Goal: Information Seeking & Learning: Learn about a topic

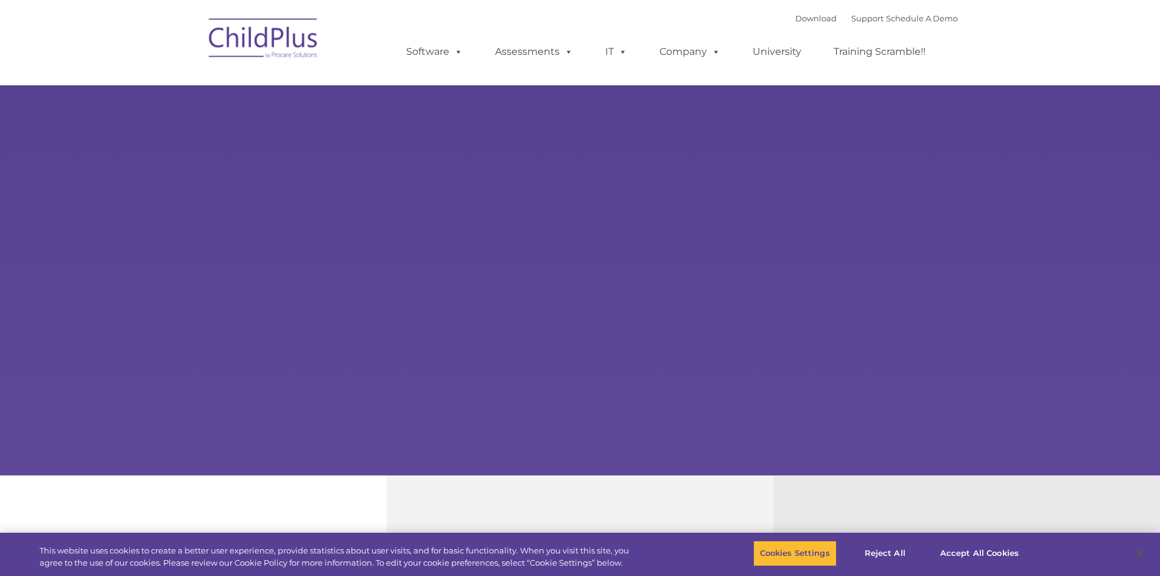
select select "MEDIUM"
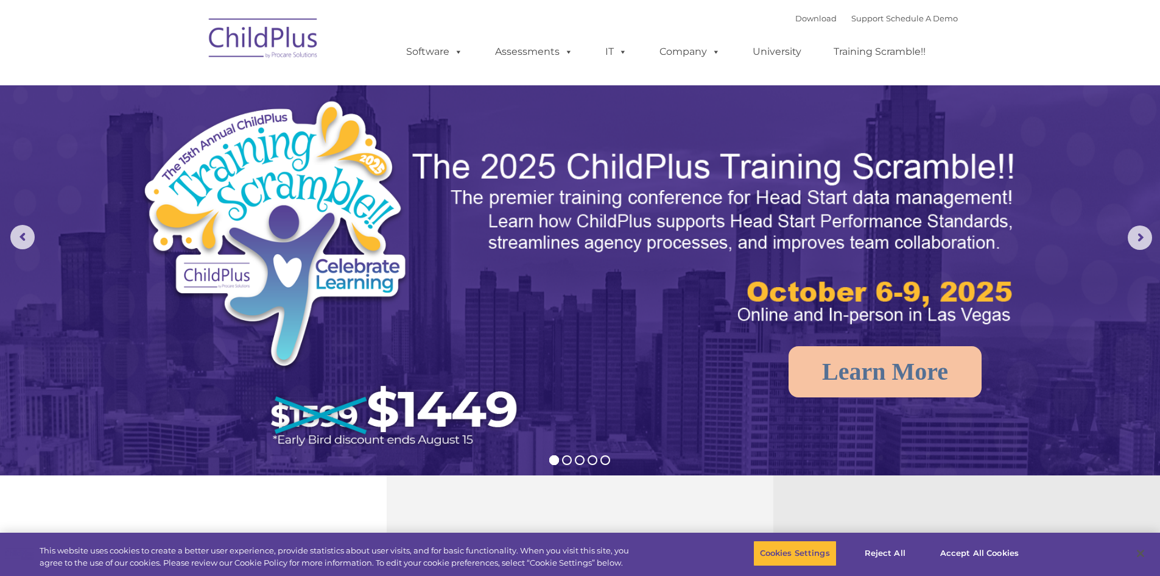
click at [1082, 46] on nav "Download Support | Schedule A Demo  MENU MENU Software ChildPlus: The original…" at bounding box center [580, 42] width 1160 height 85
click at [113, 60] on nav "Download Support | Schedule A Demo  MENU MENU Software ChildPlus: The original…" at bounding box center [580, 42] width 1160 height 85
click at [1081, 36] on nav "Download Support | Schedule A Demo  MENU MENU Software ChildPlus: The original…" at bounding box center [580, 42] width 1160 height 85
click at [118, 59] on nav "Download Support | Schedule A Demo  MENU MENU Software ChildPlus: The original…" at bounding box center [580, 42] width 1160 height 85
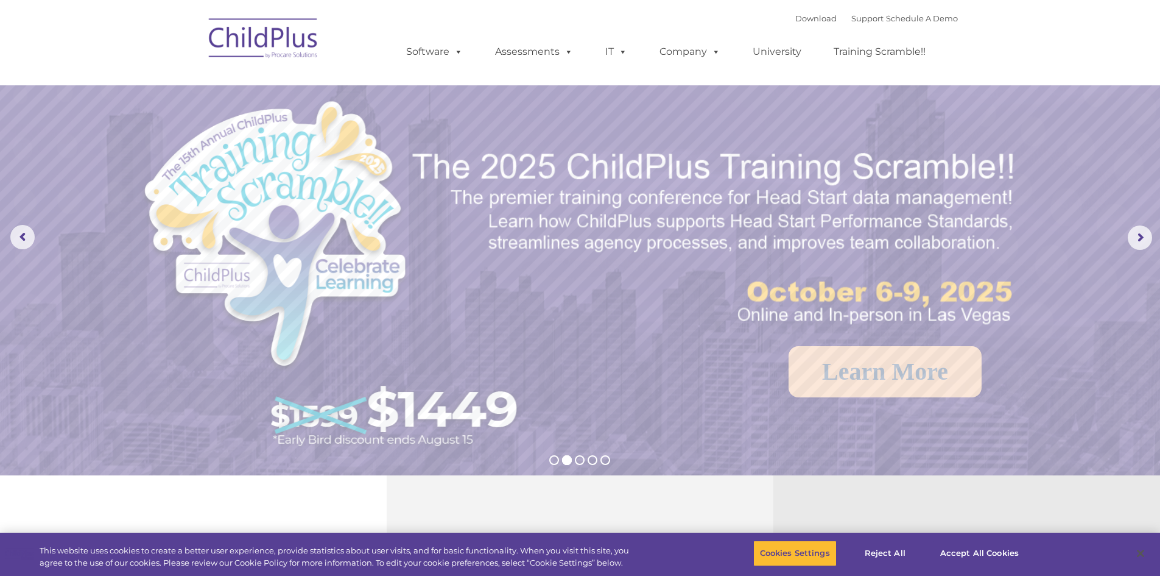
click at [1018, 34] on nav "Download Support | Schedule A Demo  MENU MENU Software ChildPlus: The original…" at bounding box center [580, 42] width 1160 height 85
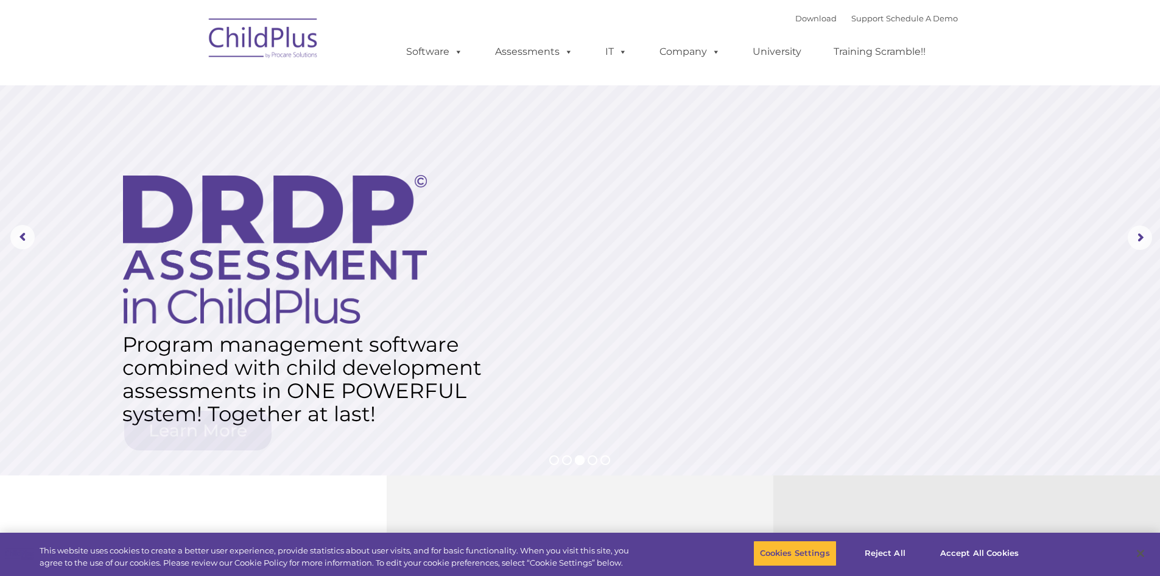
click at [1036, 49] on nav "Download Support | Schedule A Demo  MENU MENU Software ChildPlus: The original…" at bounding box center [580, 42] width 1160 height 85
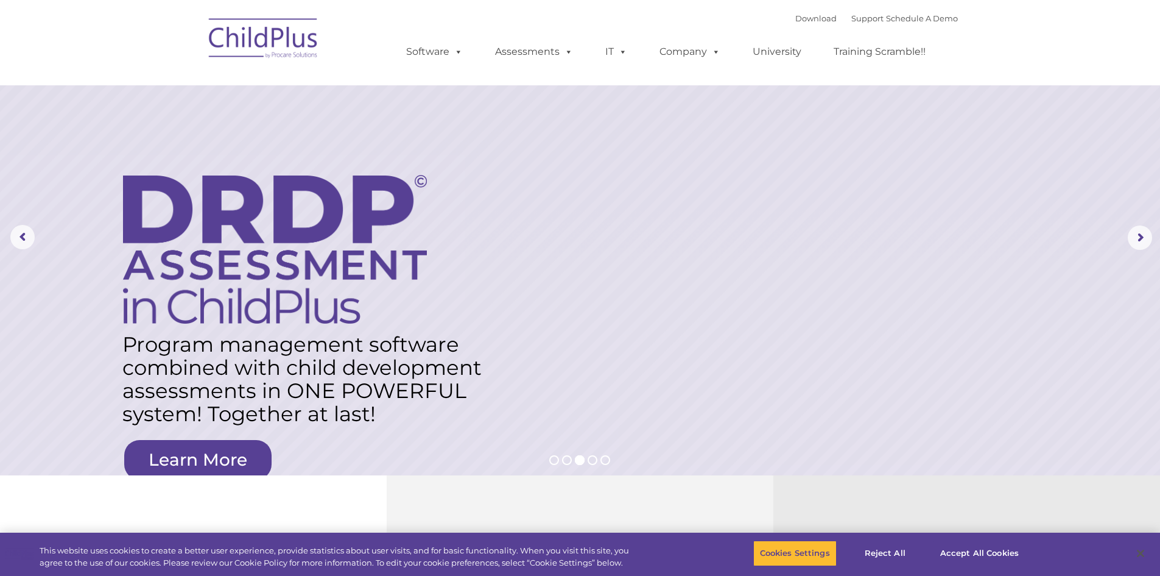
click at [1018, 19] on nav "Download Support | Schedule A Demo  MENU MENU Software ChildPlus: The original…" at bounding box center [580, 42] width 1160 height 85
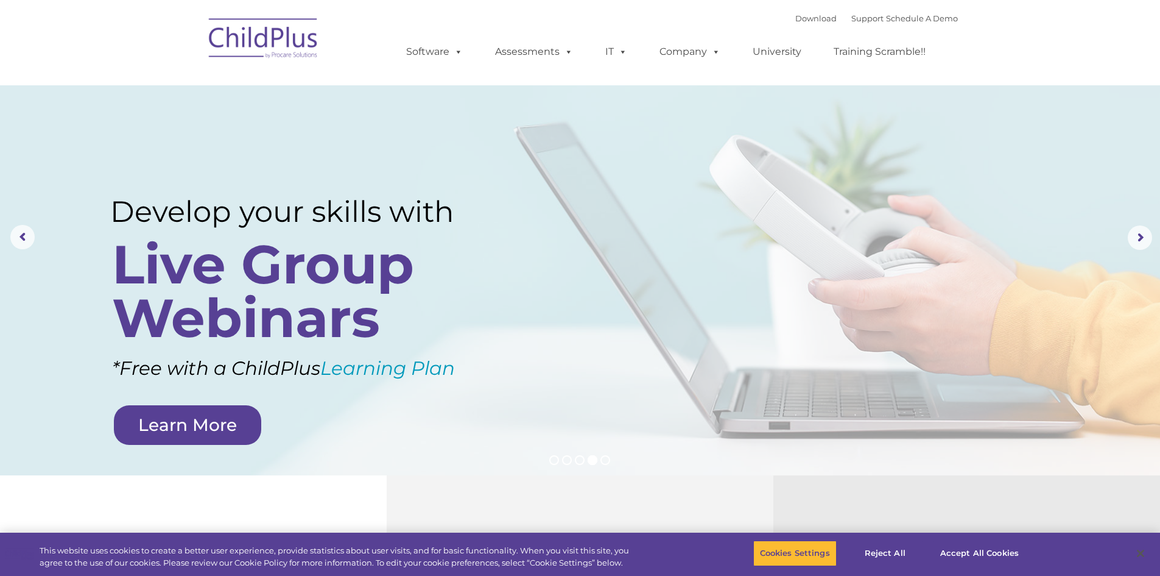
click at [1062, 41] on nav "Download Support | Schedule A Demo  MENU MENU Software ChildPlus: The original…" at bounding box center [580, 42] width 1160 height 85
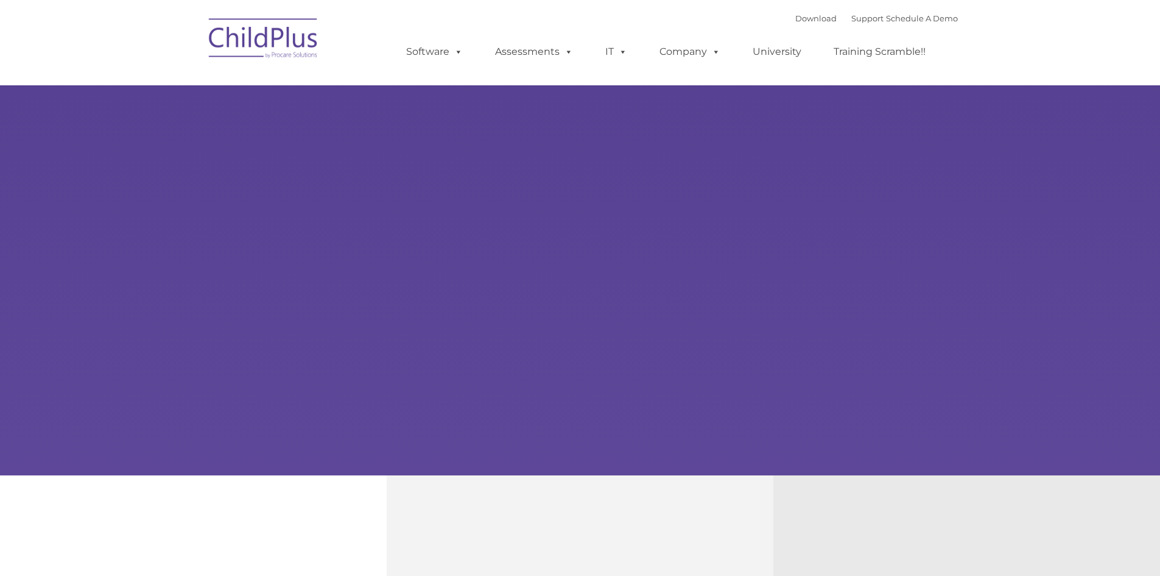
type input ""
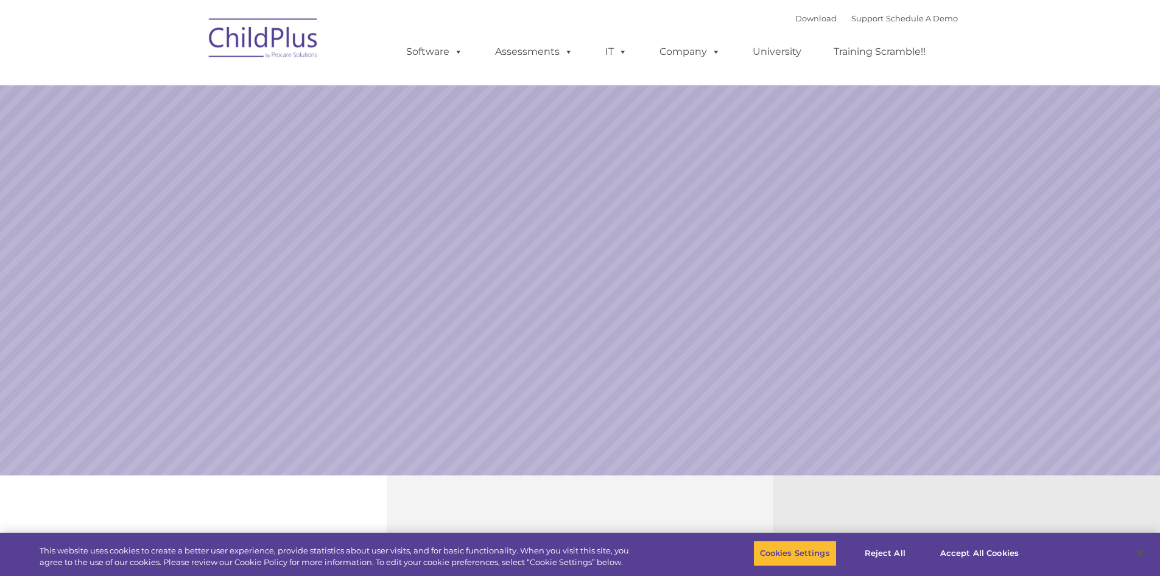
select select "MEDIUM"
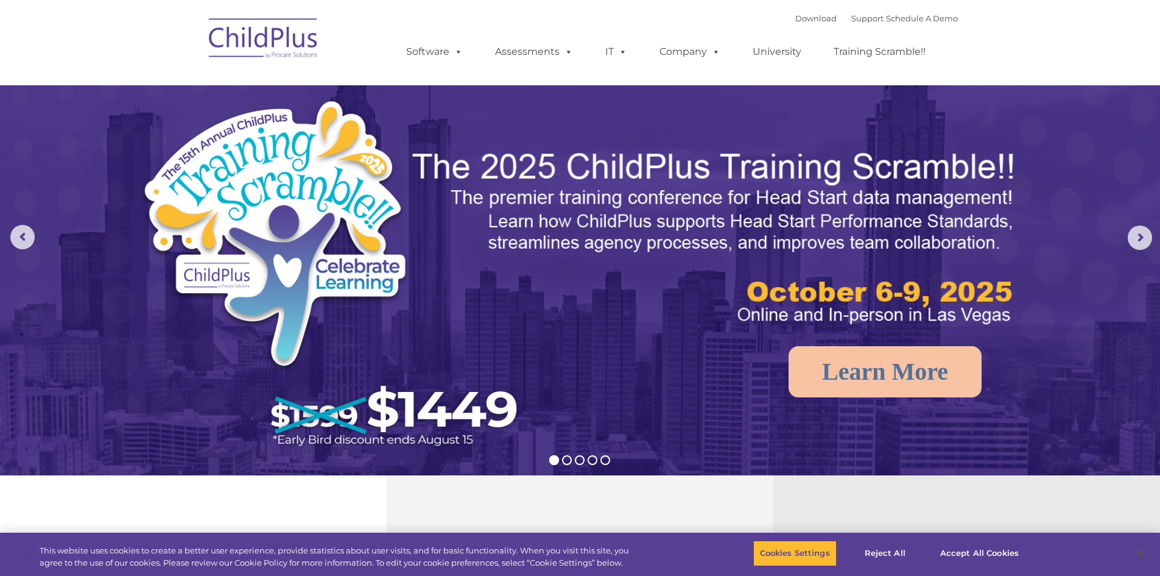
click at [1004, 40] on nav "Download Support | Schedule A Demo  MENU MENU Software ChildPlus: The original…" at bounding box center [580, 42] width 1160 height 85
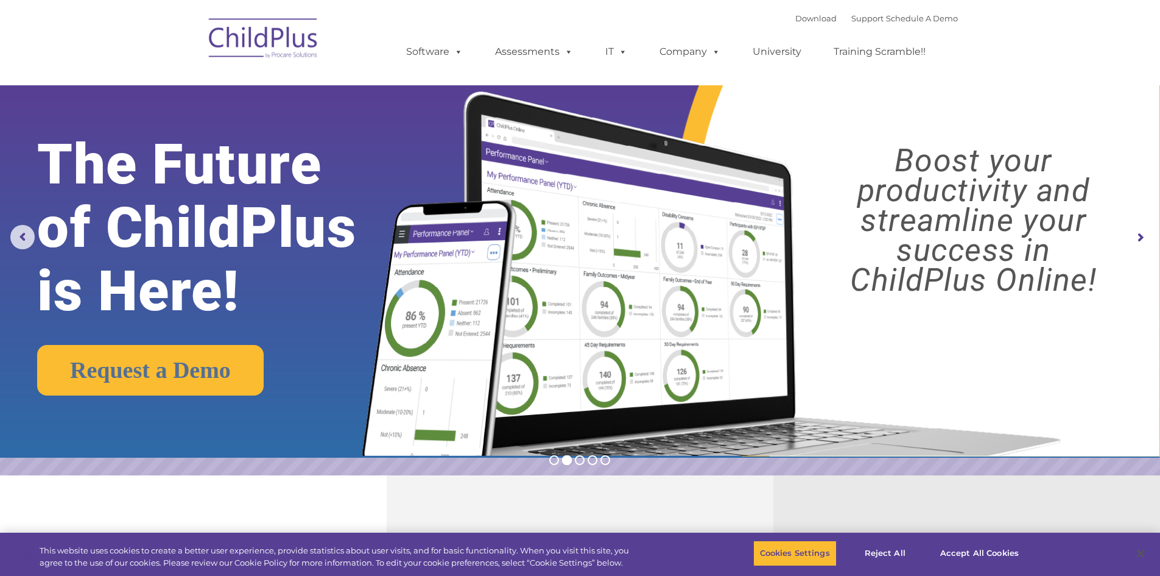
click at [980, 74] on nav "Download Support | Schedule A Demo  MENU MENU Software ChildPlus: The original…" at bounding box center [580, 42] width 1160 height 85
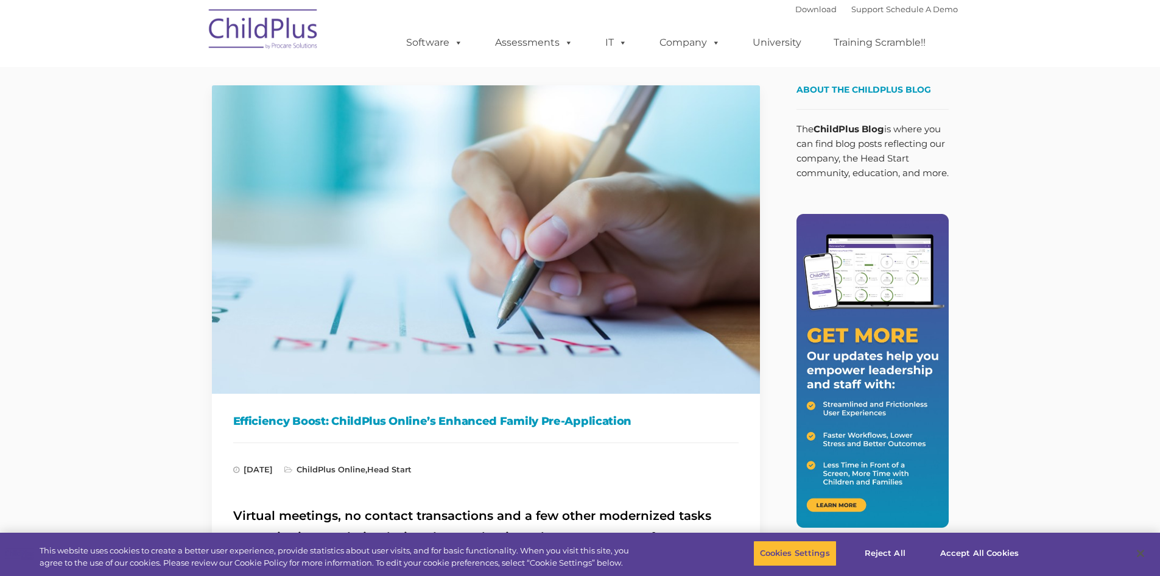
click at [973, 556] on button "Accept All Cookies" at bounding box center [980, 553] width 92 height 26
